Goal: Register for event/course

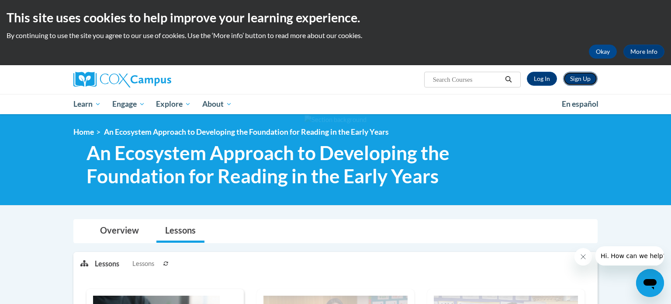
click at [576, 79] on link "Sign Up" at bounding box center [580, 79] width 35 height 14
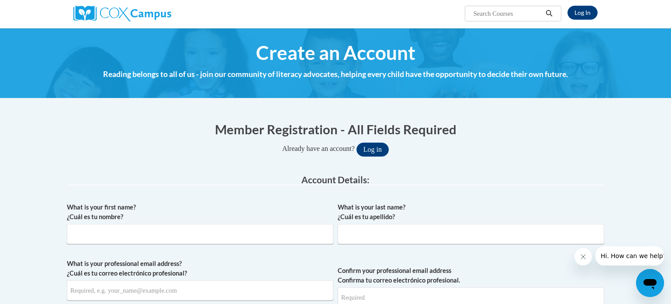
scroll to position [68, 0]
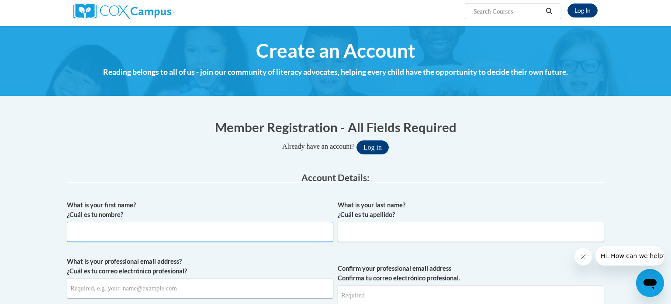
click at [93, 237] on input "What is your first name? ¿Cuál es tu nombre?" at bounding box center [200, 232] width 267 height 20
type input "Audra"
type input "Mitton"
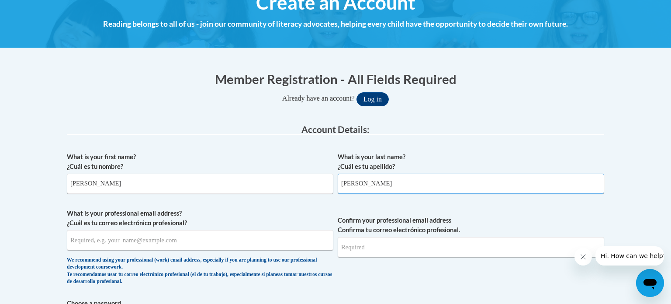
scroll to position [121, 0]
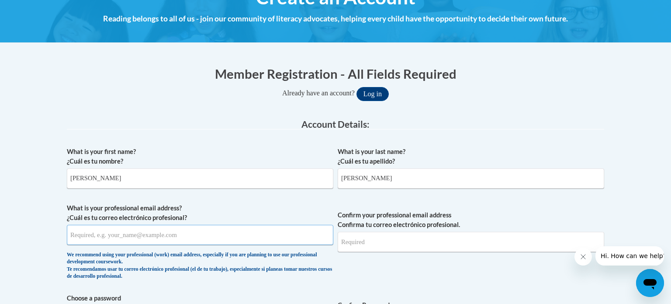
click at [134, 238] on input "What is your professional email address? ¿Cuál es tu correo electrónico profesi…" at bounding box center [200, 235] width 267 height 20
type input "mittona@gjps.org"
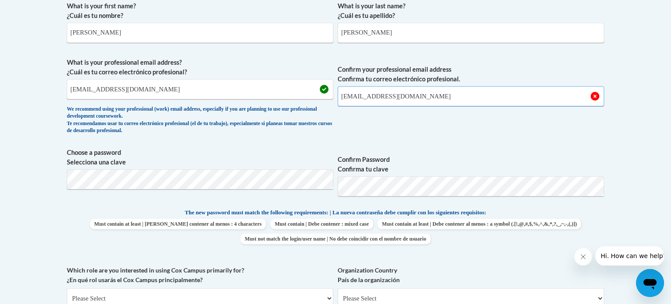
scroll to position [268, 0]
type input "mittona@gjps.org"
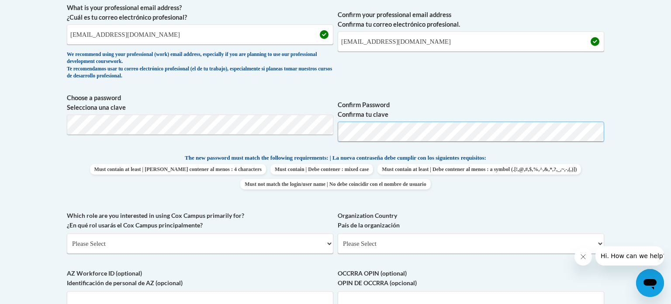
scroll to position [322, 0]
click at [326, 243] on select "Please Select College/University | Colegio/Universidad Community/Nonprofit Part…" at bounding box center [200, 243] width 267 height 20
select select "fbf2d438-af2f-41f8-98f1-81c410e29de3"
click at [67, 233] on select "Please Select College/University | Colegio/Universidad Community/Nonprofit Part…" at bounding box center [200, 243] width 267 height 20
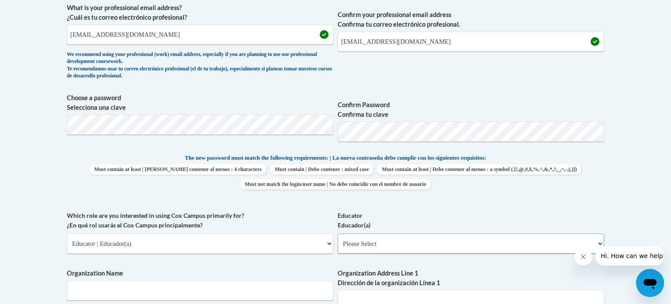
click at [599, 241] on select "Please Select Early Learning/Daycare Teacher/Family Home Care Provider | Maestr…" at bounding box center [471, 243] width 267 height 20
select select "d5fdb05a-b36c-4d60-97fa-9afceda7e903"
click at [338, 233] on select "Please Select Early Learning/Daycare Teacher/Family Home Care Provider | Maestr…" at bounding box center [471, 243] width 267 height 20
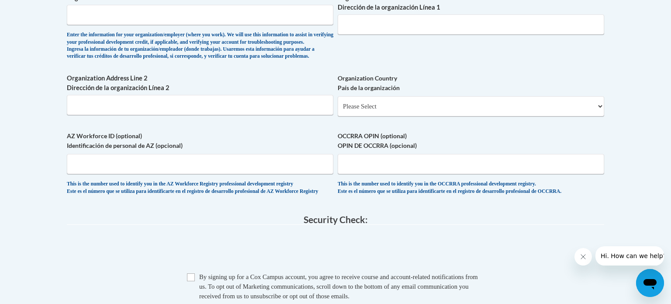
scroll to position [599, 0]
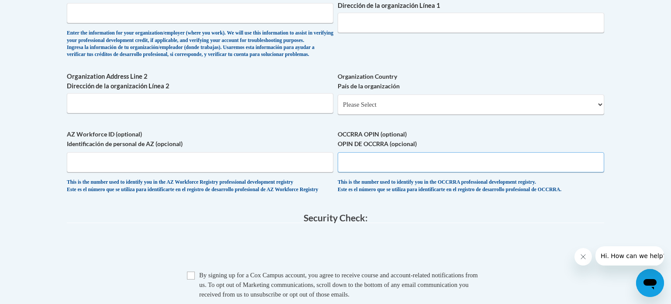
click at [356, 172] on input "OCCRRA OPIN (optional) OPIN DE OCCRRA (opcional)" at bounding box center [471, 162] width 267 height 20
type input "1129-0518"
click at [598, 114] on select "Please Select United States | Estados Unidos Outside of the United States | Fue…" at bounding box center [471, 104] width 267 height 20
select select "ad49bcad-a171-4b2e-b99c-48b446064914"
click at [338, 108] on select "Please Select United States | Estados Unidos Outside of the United States | Fue…" at bounding box center [471, 104] width 267 height 20
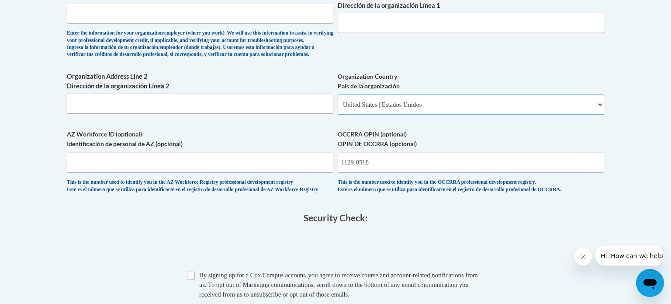
select select
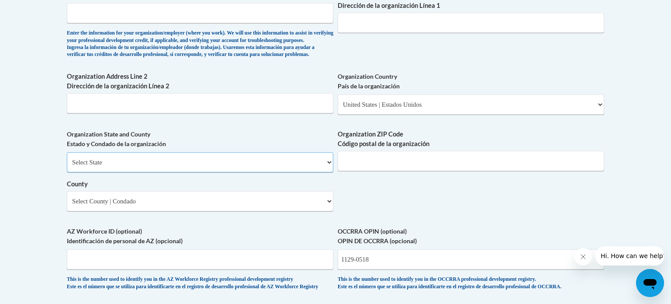
click at [327, 172] on select "Select State Alabama Alaska Arizona Arkansas California Colorado Connecticut De…" at bounding box center [200, 162] width 267 height 20
select select "Ohio"
click at [67, 166] on select "Select State Alabama Alaska Arizona Arkansas California Colorado Connecticut De…" at bounding box center [200, 162] width 267 height 20
click at [328, 211] on select "Select County Adams Allen Ashland Ashtabula Athens Auglaize Belmont Brown Butle…" at bounding box center [200, 201] width 267 height 20
select select "Franklin"
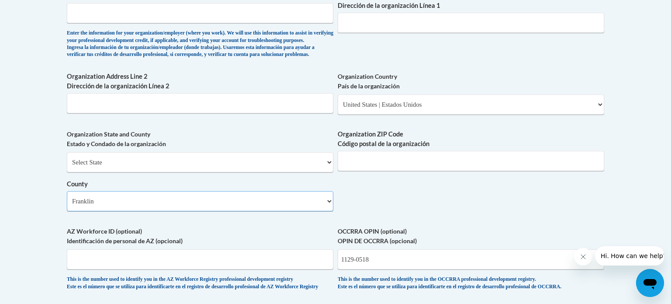
click at [67, 205] on select "Select County Adams Allen Ashland Ashtabula Athens Auglaize Belmont Brown Butle…" at bounding box center [200, 201] width 267 height 20
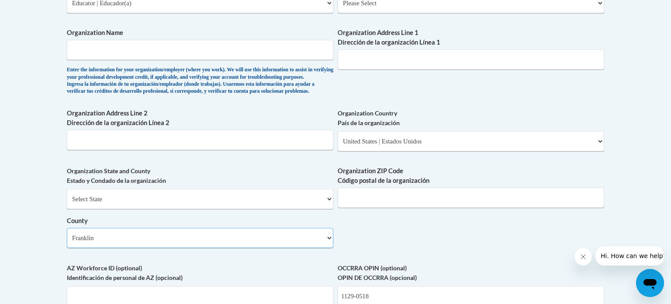
scroll to position [551, 0]
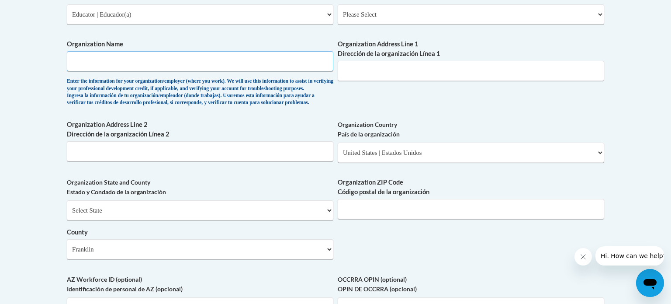
click at [218, 59] on input "Organization Name" at bounding box center [200, 61] width 267 height 20
click at [380, 70] on input "Organization Address Line 1 Dirección de la organización Línea 1" at bounding box center [471, 71] width 267 height 20
type input "380 Granville Rd"
click at [359, 219] on input "Organization ZIP Code Código postal de la organización" at bounding box center [471, 209] width 267 height 20
type input "43230"
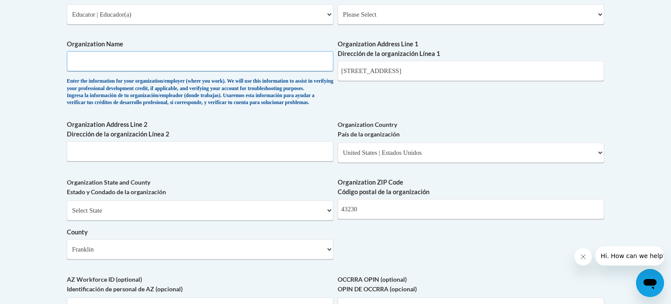
click at [115, 65] on input "Organization Name" at bounding box center [200, 61] width 267 height 20
type input "Gahanna Jefferson School District"
click at [79, 160] on input "Organization Address Line 2 Dirección de la organización Línea 2" at bounding box center [200, 151] width 267 height 20
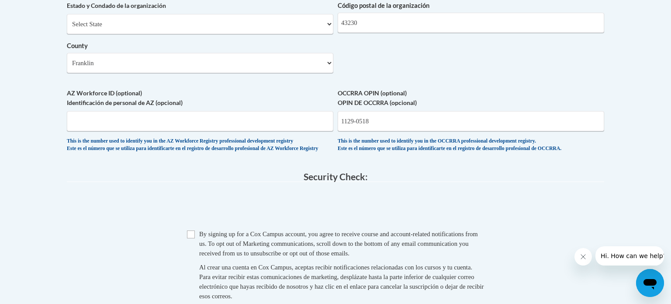
scroll to position [738, 0]
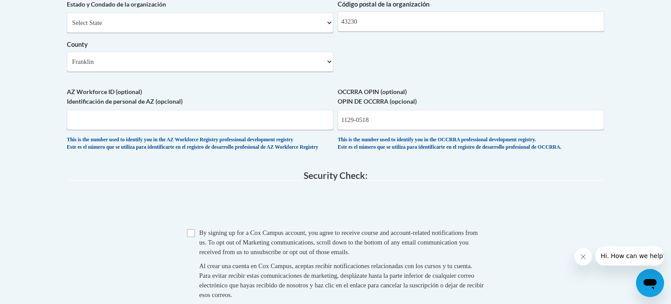
type input "Gahanna"
click at [191, 237] on input "Checkbox" at bounding box center [191, 233] width 8 height 8
checkbox input "true"
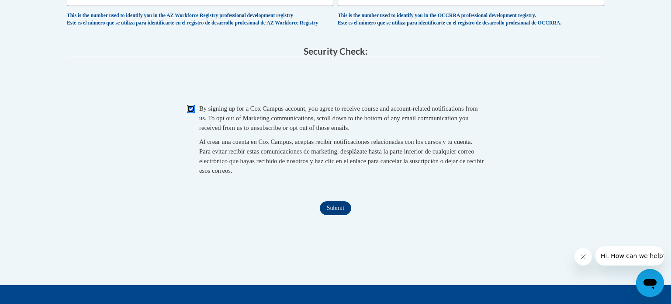
scroll to position [863, 0]
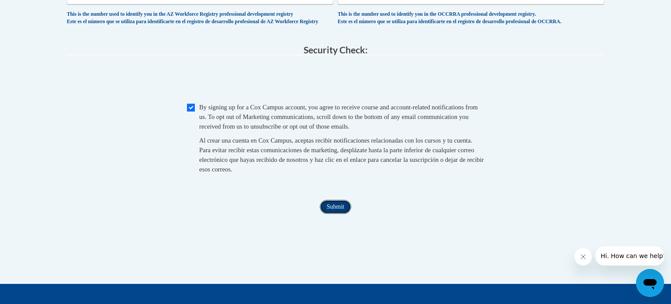
click at [346, 214] on input "Submit" at bounding box center [335, 207] width 31 height 14
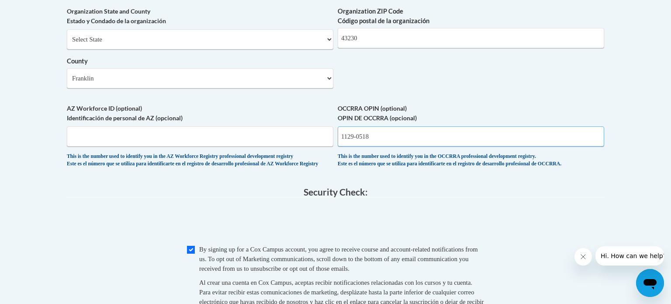
scroll to position [721, 0]
click at [357, 147] on input "1129-0518" at bounding box center [471, 137] width 267 height 20
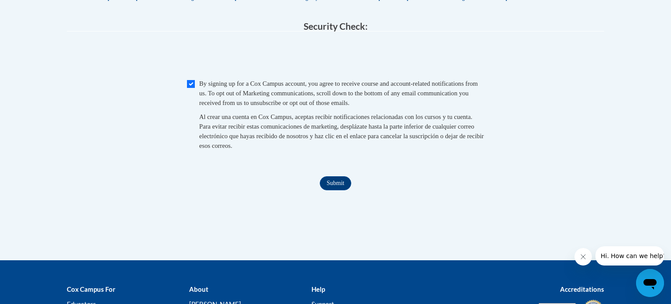
scroll to position [902, 0]
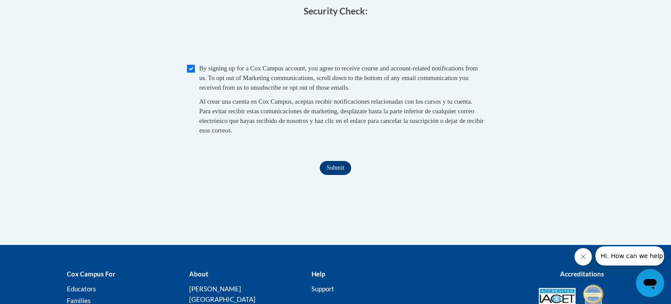
type input "11290518"
click at [343, 175] on input "Submit" at bounding box center [335, 168] width 31 height 14
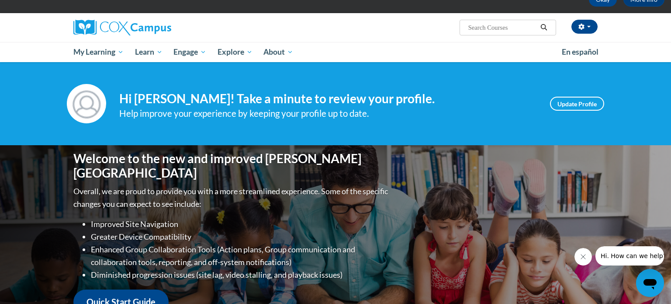
scroll to position [51, 0]
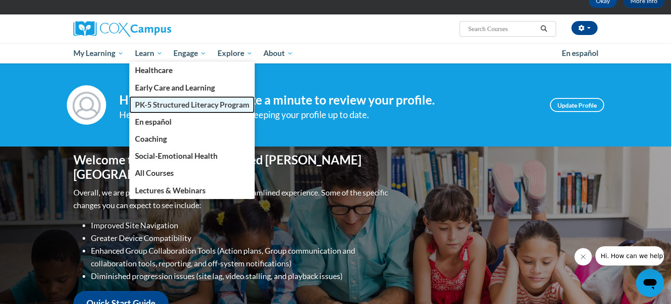
click at [150, 107] on span "PK-5 Structured Literacy Program" at bounding box center [192, 104] width 114 height 9
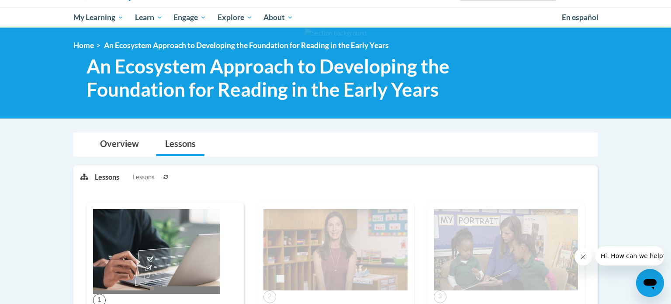
scroll to position [86, 0]
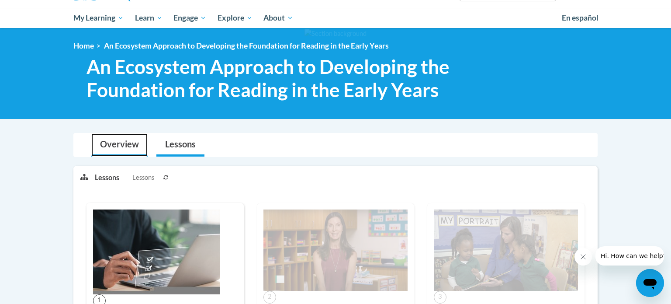
click at [114, 142] on link "Overview" at bounding box center [119, 144] width 56 height 23
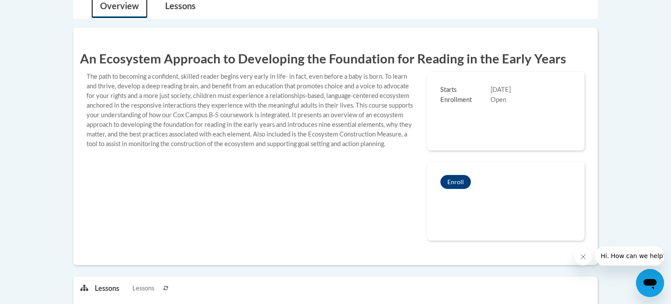
scroll to position [239, 0]
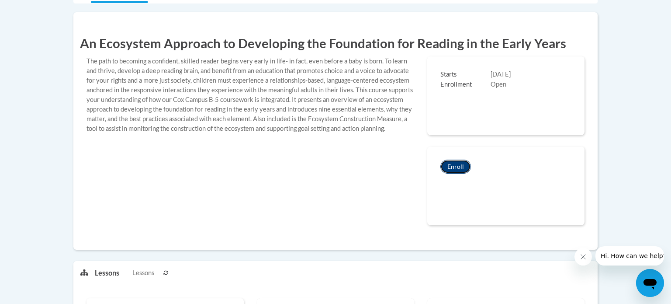
click at [458, 163] on button "Enroll" at bounding box center [455, 166] width 31 height 14
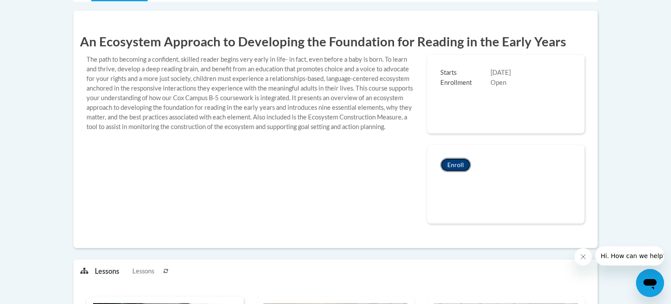
scroll to position [243, 0]
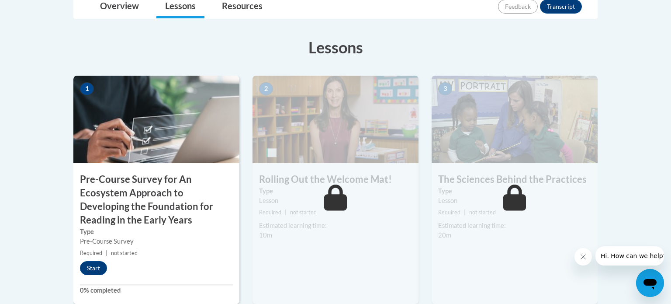
scroll to position [239, 0]
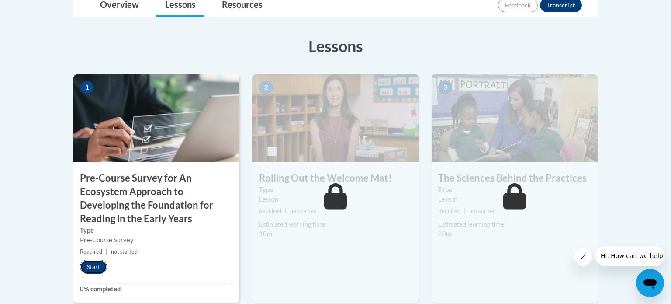
click at [93, 268] on button "Start" at bounding box center [93, 267] width 27 height 14
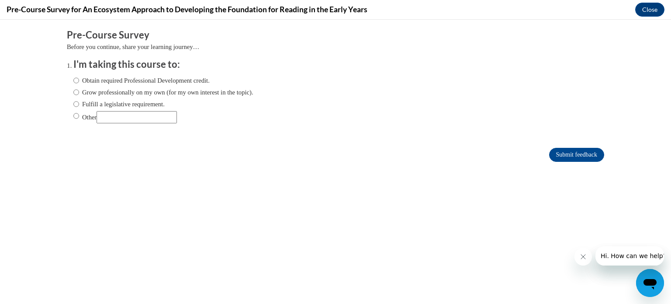
scroll to position [0, 0]
click at [76, 80] on input "Obtain required Professional Development credit." at bounding box center [76, 81] width 6 height 10
radio input "true"
click at [577, 153] on input "Submit feedback" at bounding box center [576, 155] width 55 height 14
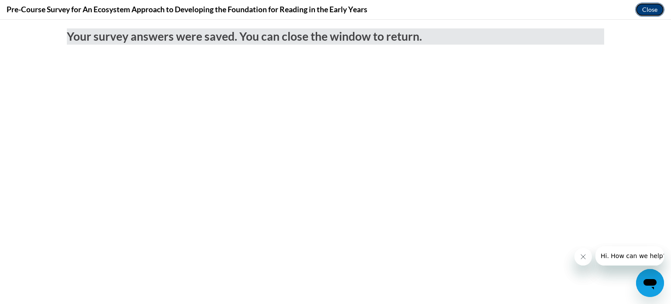
click at [647, 10] on button "Close" at bounding box center [649, 10] width 29 height 14
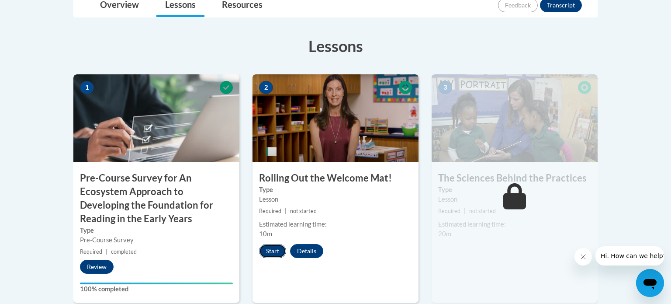
click at [272, 248] on button "Start" at bounding box center [272, 251] width 27 height 14
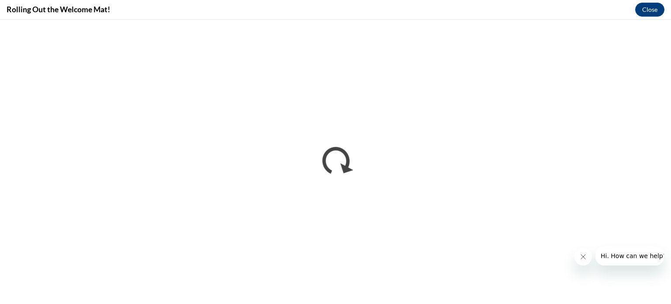
click at [581, 260] on icon "Close message from company" at bounding box center [583, 256] width 7 height 7
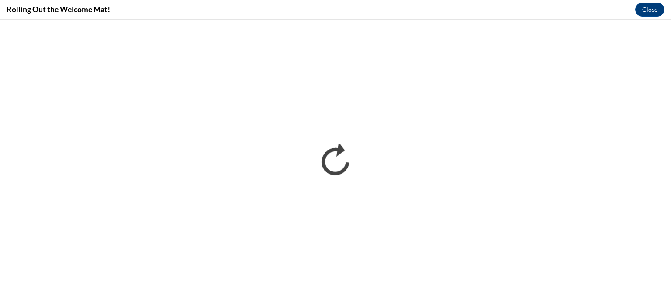
click at [636, 269] on button "Open messaging window" at bounding box center [650, 283] width 28 height 28
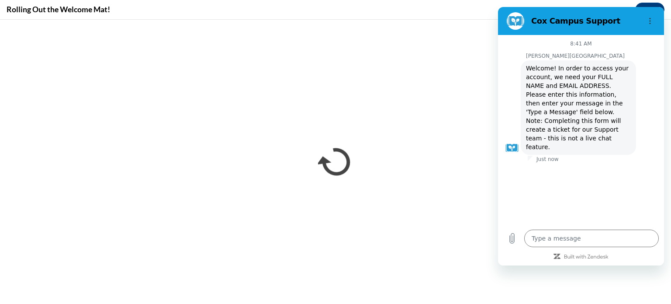
type textarea "x"
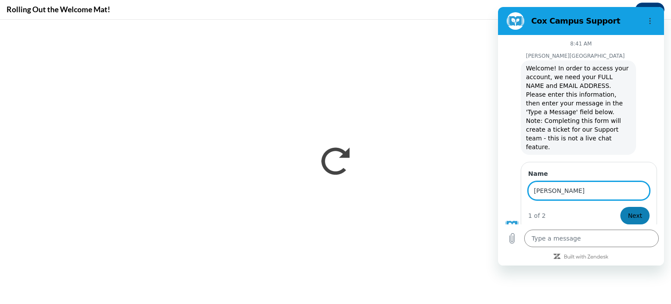
type input "[PERSON_NAME]"
click at [635, 210] on span "Next" at bounding box center [635, 215] width 14 height 10
type textarea "x"
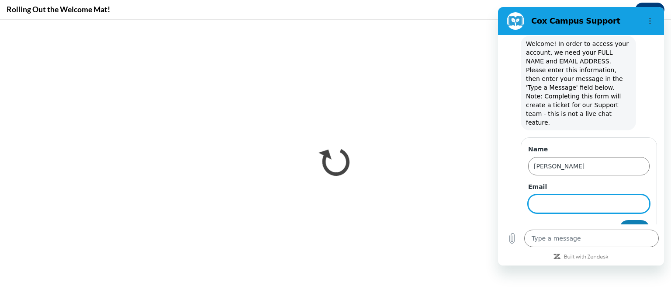
scroll to position [27, 0]
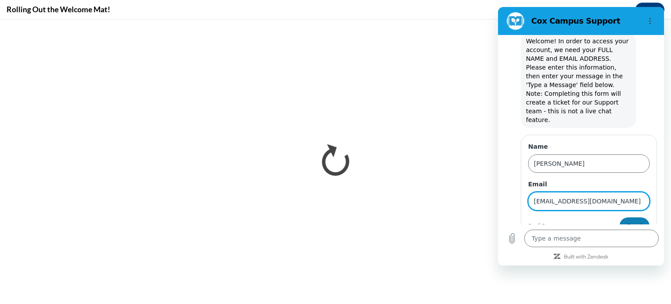
type input "mittona@gjps.org"
click at [637, 221] on span "Send" at bounding box center [634, 226] width 15 height 10
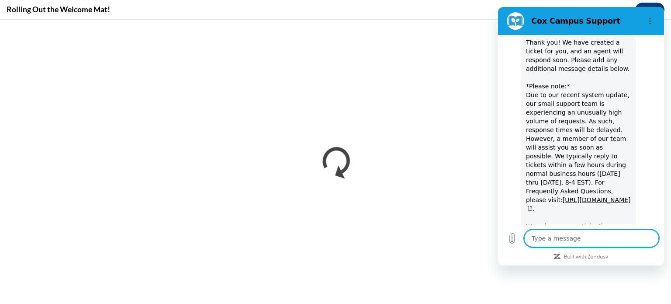
scroll to position [206, 0]
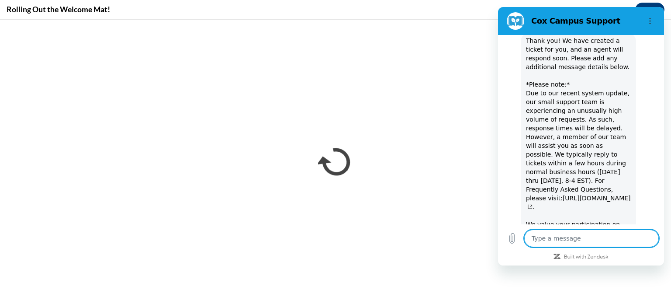
type textarea "x"
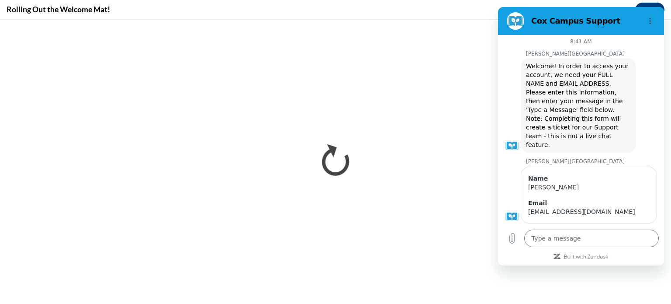
scroll to position [0, 0]
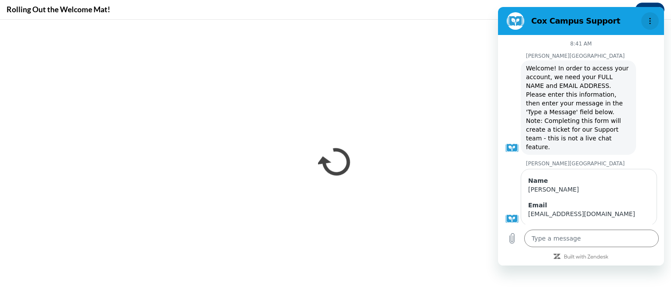
click at [652, 14] on button "Options menu" at bounding box center [649, 20] width 17 height 17
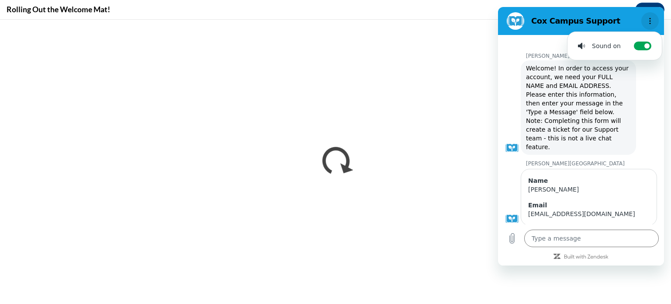
click at [652, 14] on button "Options menu" at bounding box center [649, 20] width 17 height 17
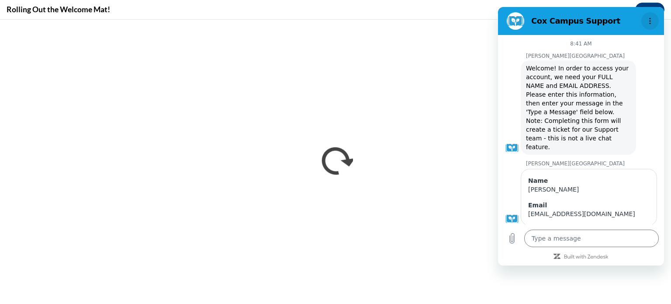
click at [653, 23] on icon "Options menu" at bounding box center [650, 20] width 7 height 7
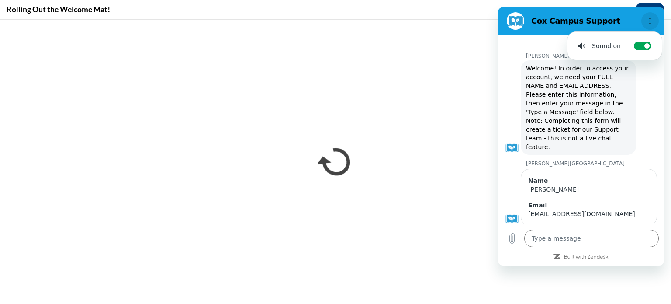
click at [653, 24] on icon "Options menu" at bounding box center [650, 20] width 7 height 7
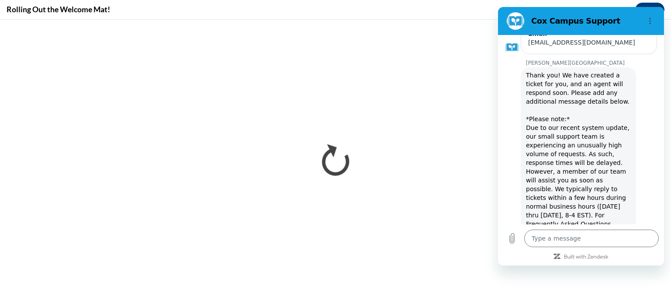
scroll to position [307, 0]
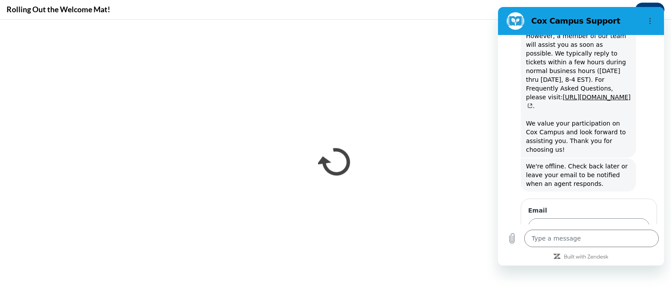
click at [543, 218] on input "Email" at bounding box center [588, 227] width 121 height 18
type input "mittona@gjps.org"
click at [620, 243] on button "Send" at bounding box center [635, 251] width 30 height 17
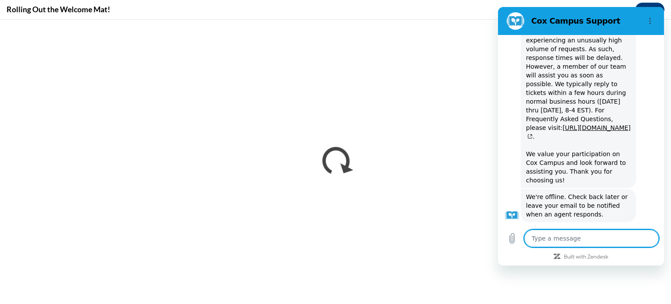
type textarea "x"
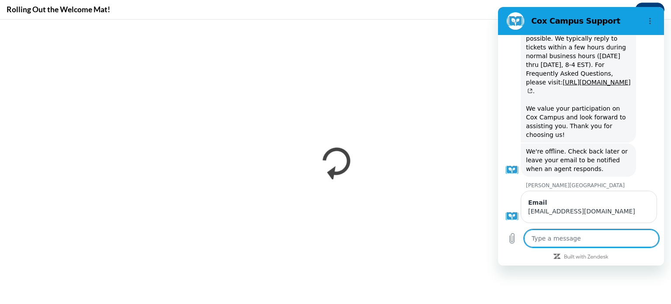
scroll to position [323, 0]
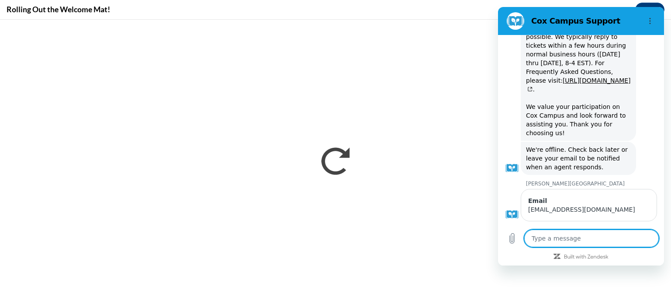
click at [653, 261] on div "8:41 AM Cox Campus Cox Campus says: Welcome! In order to access your account, w…" at bounding box center [581, 150] width 166 height 230
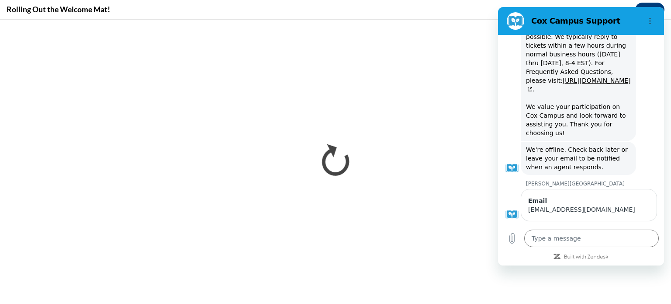
click at [653, 261] on div "8:41 AM Cox Campus Cox Campus says: Welcome! In order to access your account, w…" at bounding box center [581, 150] width 166 height 230
click at [461, 3] on div "Rolling Out the Welcome Mat! Close" at bounding box center [335, 10] width 671 height 20
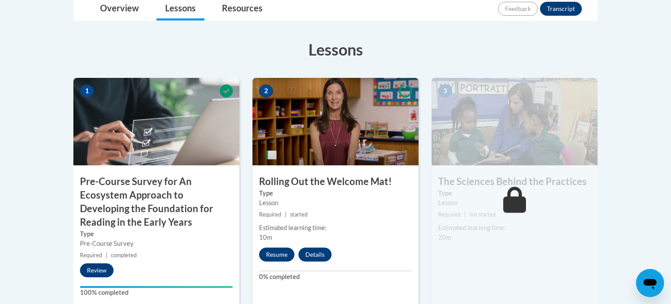
scroll to position [239, 0]
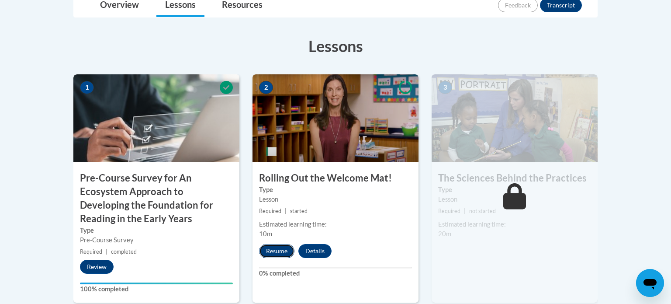
click at [276, 250] on button "Resume" at bounding box center [276, 251] width 35 height 14
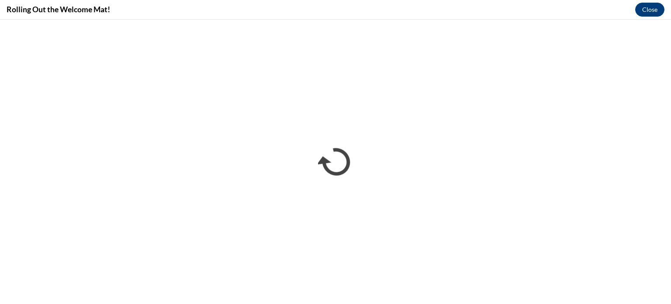
scroll to position [0, 0]
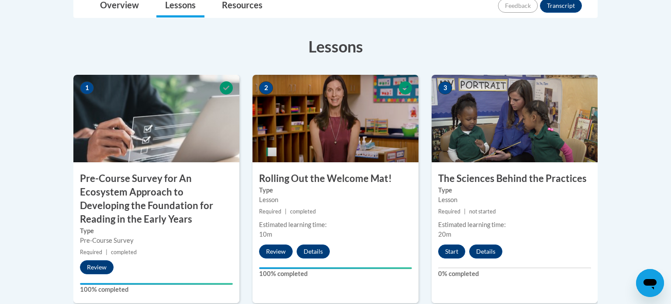
scroll to position [244, 0]
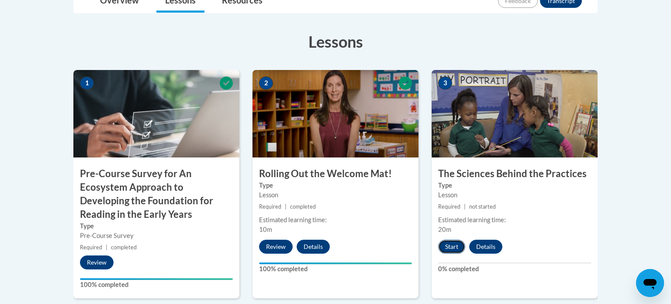
click at [451, 246] on button "Start" at bounding box center [451, 246] width 27 height 14
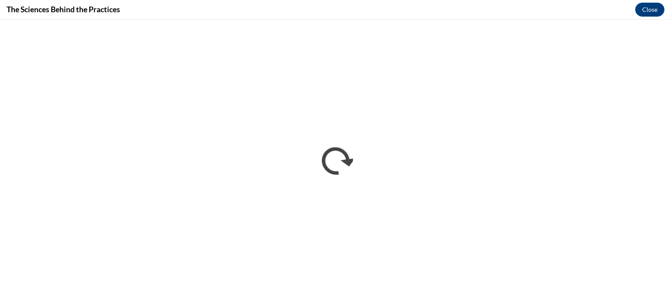
scroll to position [0, 0]
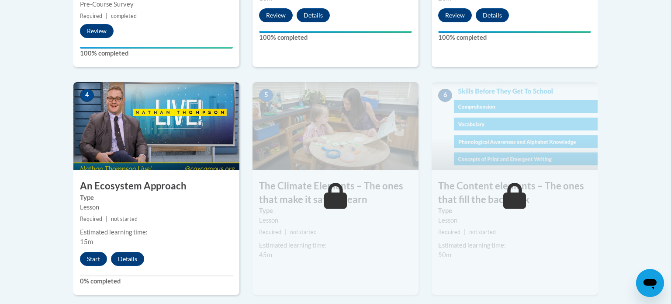
scroll to position [482, 0]
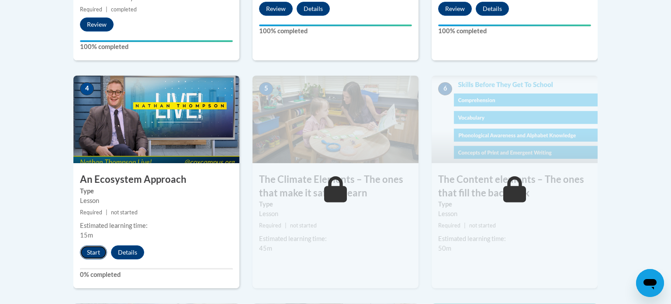
click at [92, 249] on button "Start" at bounding box center [93, 252] width 27 height 14
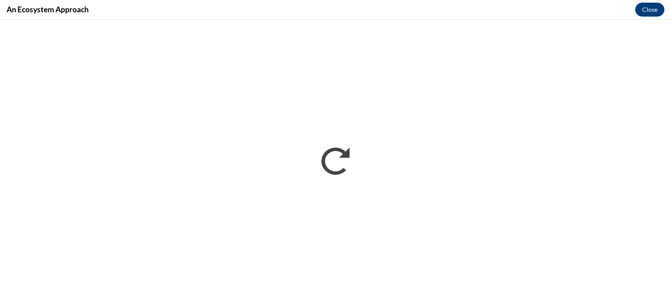
scroll to position [0, 0]
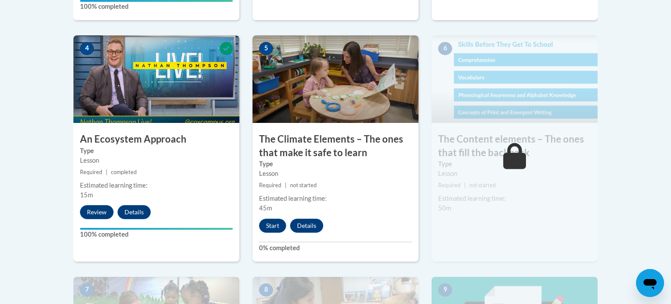
scroll to position [523, 0]
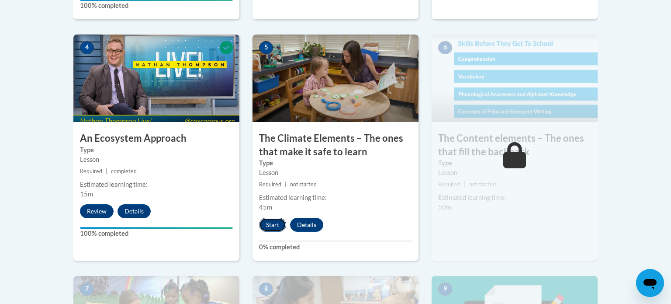
click at [274, 226] on button "Start" at bounding box center [272, 225] width 27 height 14
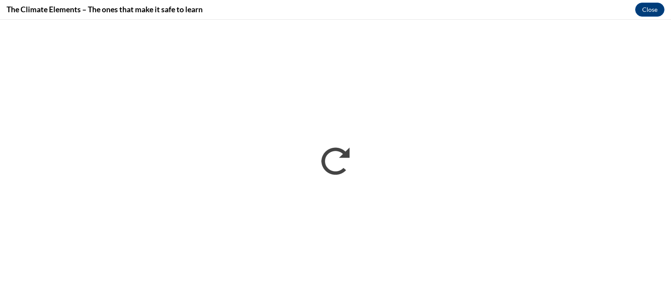
scroll to position [0, 0]
